Goal: Information Seeking & Learning: Learn about a topic

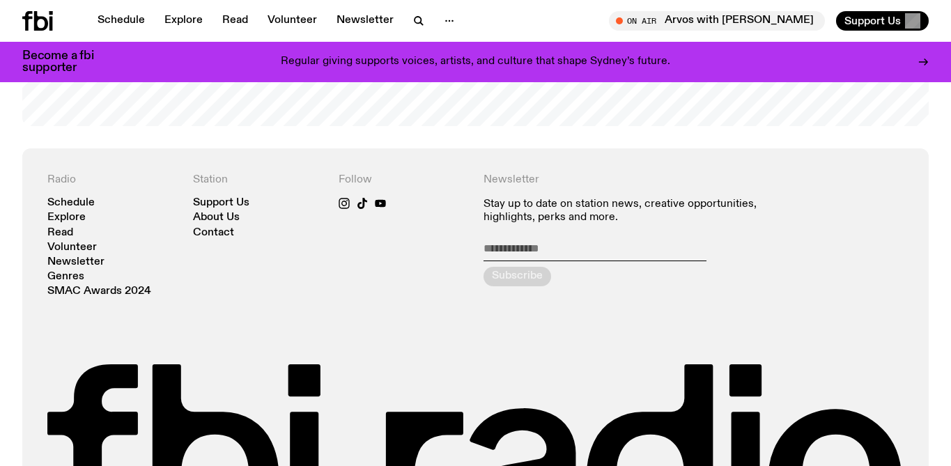
scroll to position [2891, 0]
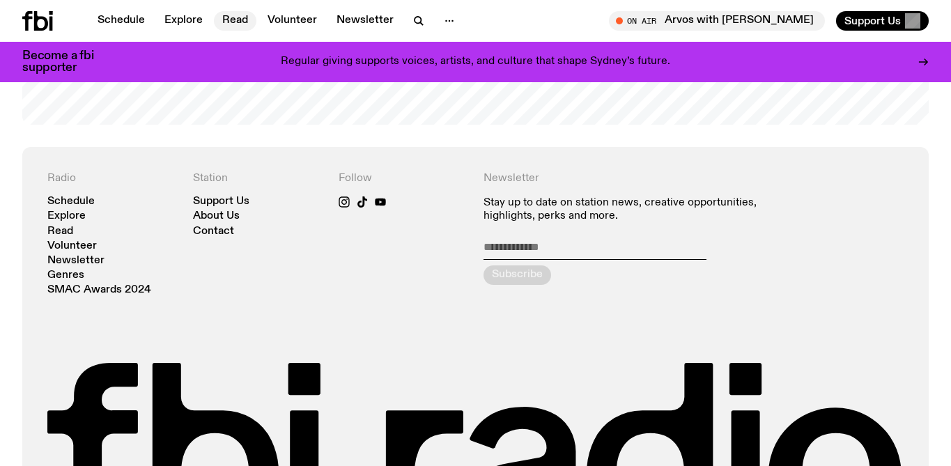
click at [238, 17] on link "Read" at bounding box center [235, 21] width 42 height 20
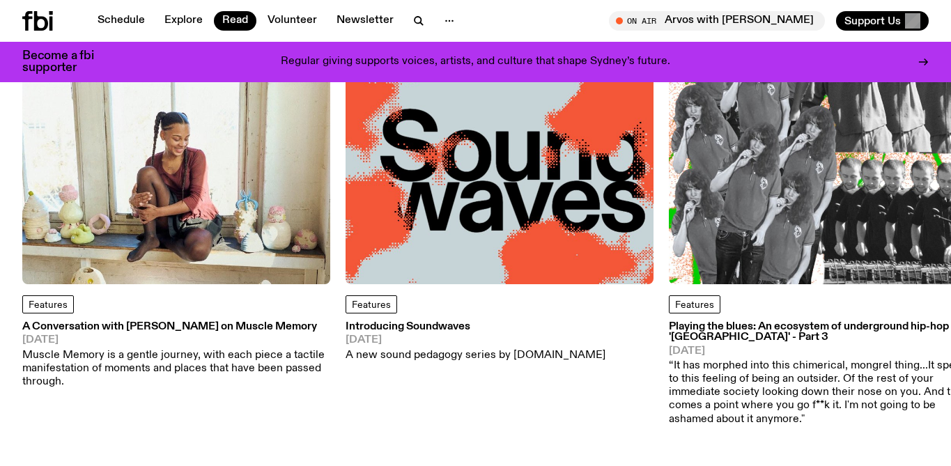
scroll to position [189, 0]
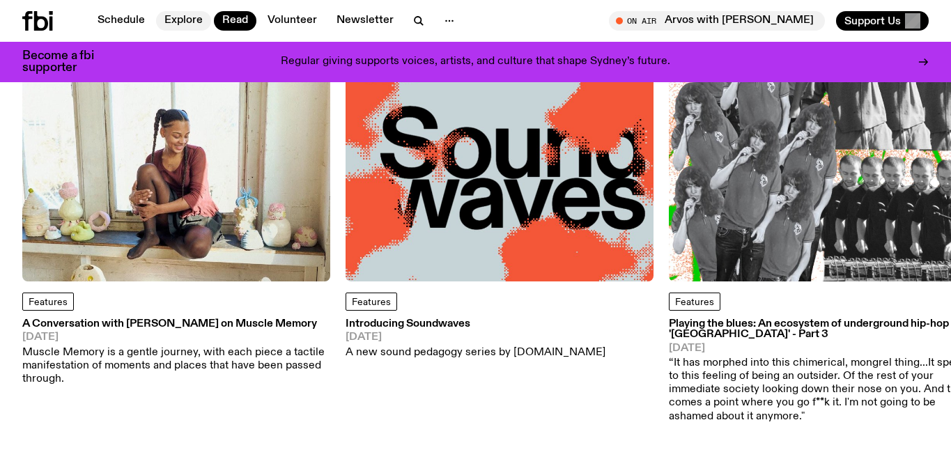
click at [182, 19] on link "Explore" at bounding box center [183, 21] width 55 height 20
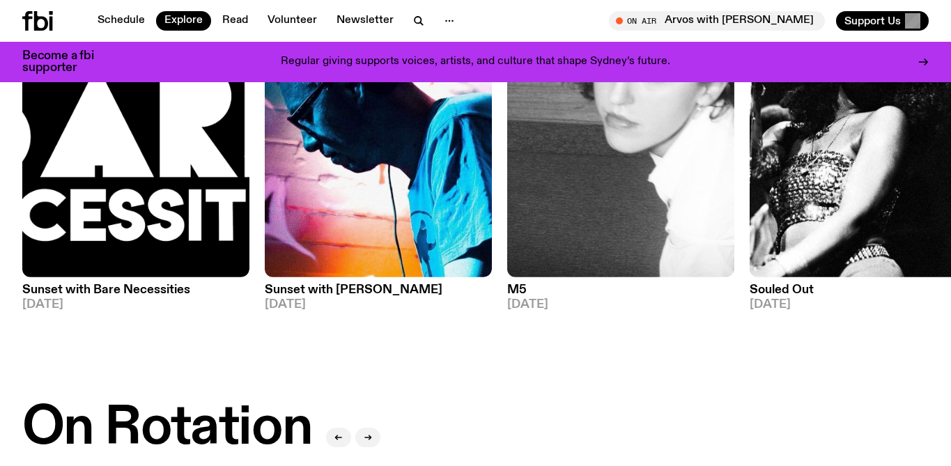
scroll to position [222, 0]
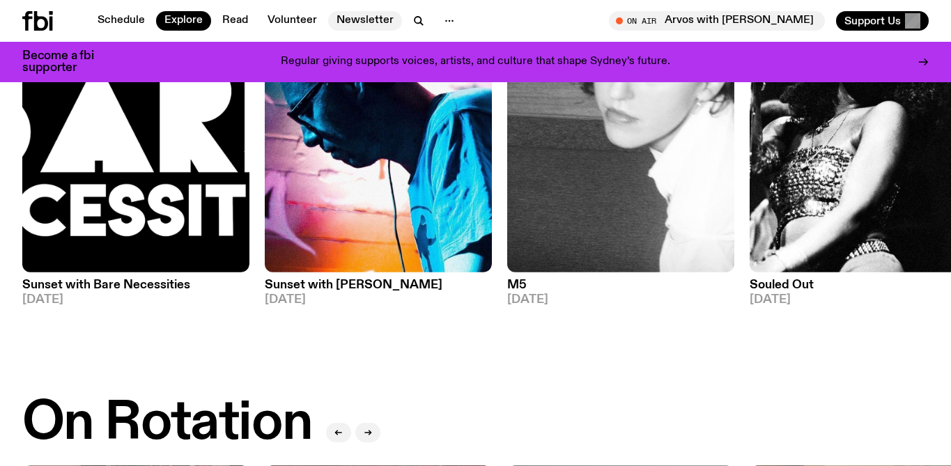
click at [348, 20] on link "Newsletter" at bounding box center [365, 21] width 74 height 20
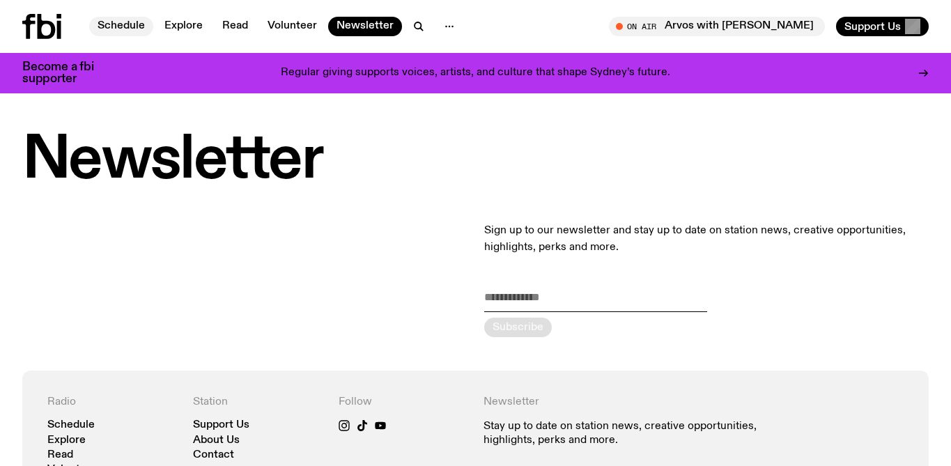
click at [129, 25] on link "Schedule" at bounding box center [121, 27] width 64 height 20
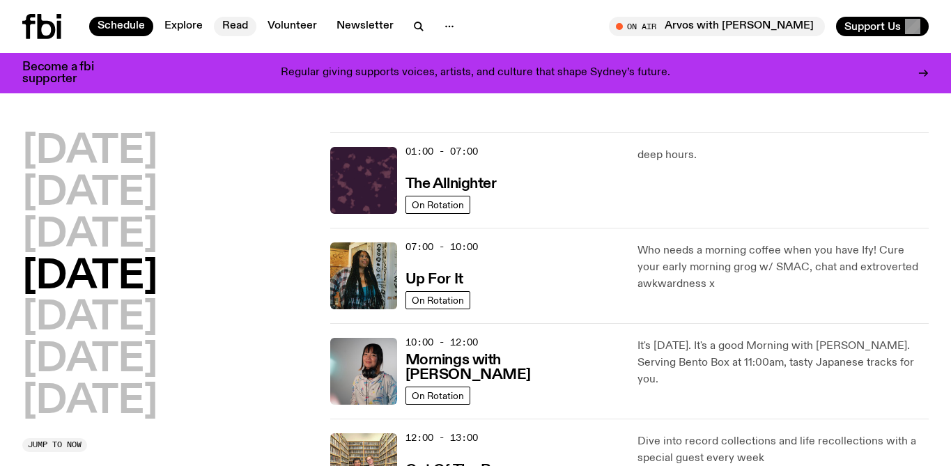
click at [238, 28] on link "Read" at bounding box center [235, 27] width 42 height 20
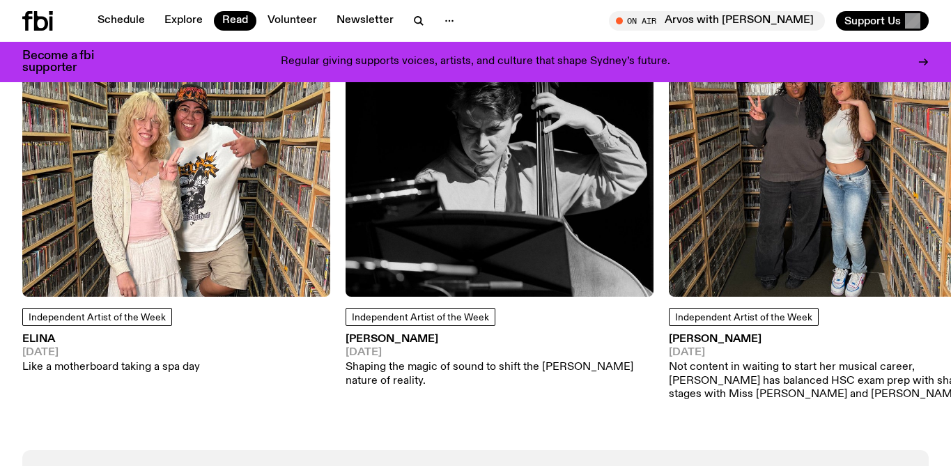
scroll to position [1294, 0]
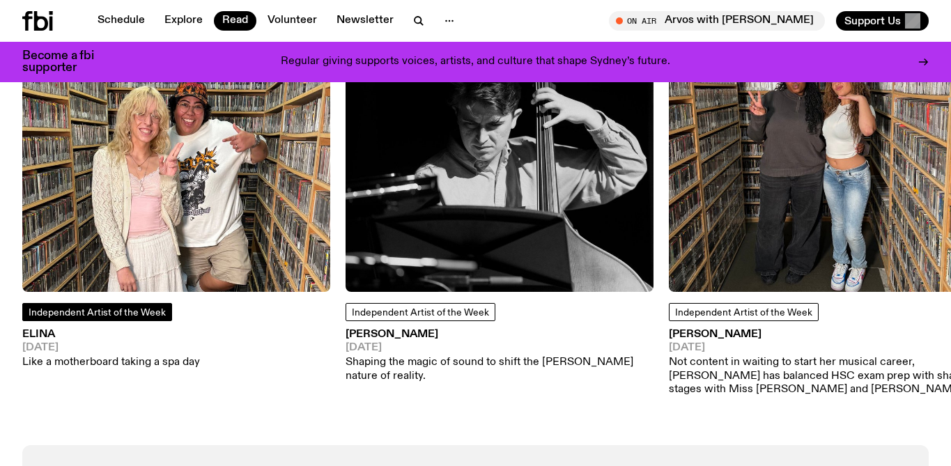
click at [53, 315] on span "Independent Artist of the Week" at bounding box center [97, 313] width 137 height 10
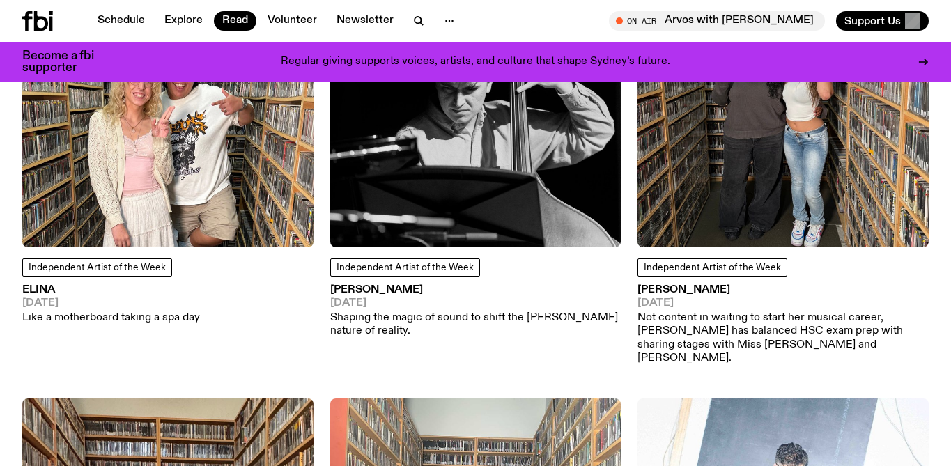
scroll to position [325, 0]
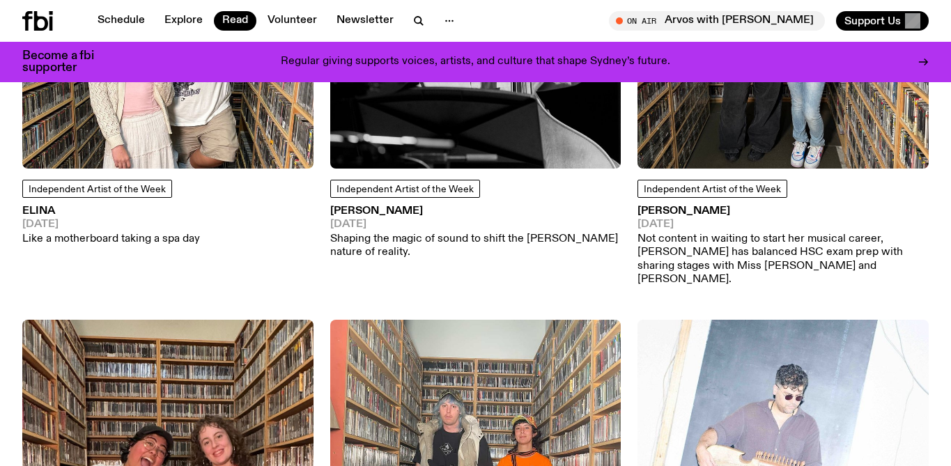
click at [38, 210] on h3 "ELINA" at bounding box center [111, 211] width 178 height 10
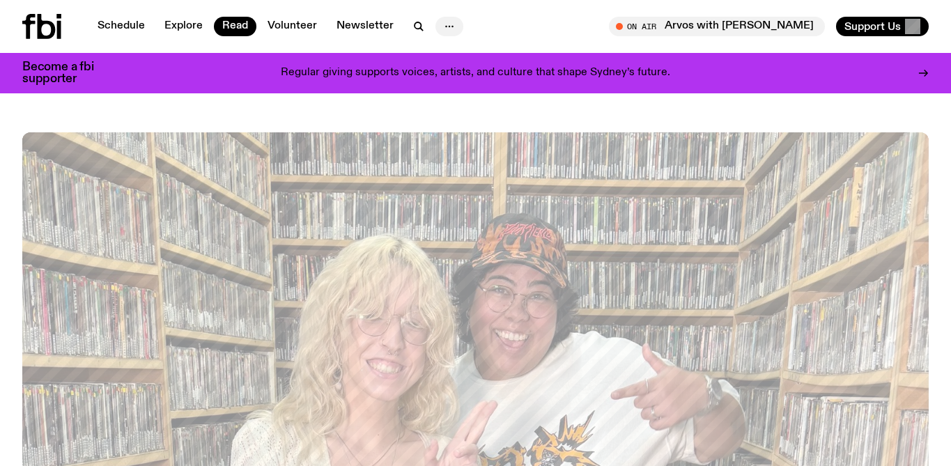
click at [446, 28] on icon "button" at bounding box center [449, 26] width 17 height 17
click at [445, 57] on link "About Us" at bounding box center [449, 56] width 70 height 20
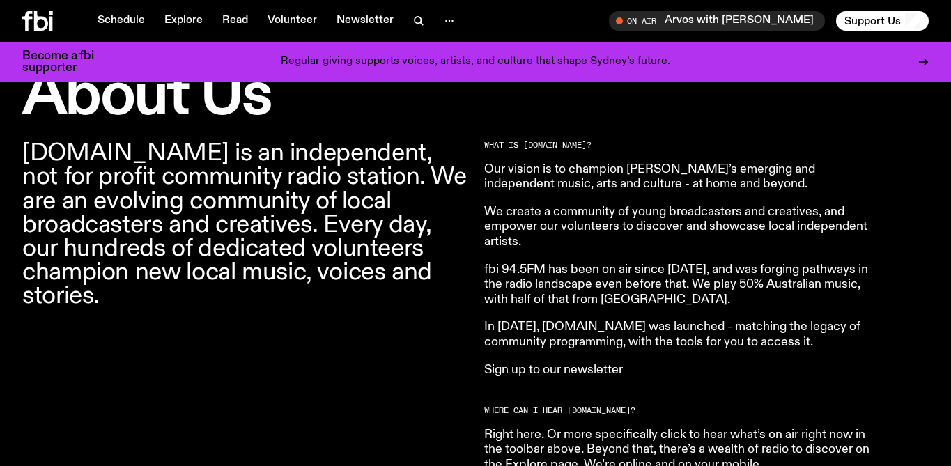
scroll to position [435, 0]
